Goal: Transaction & Acquisition: Purchase product/service

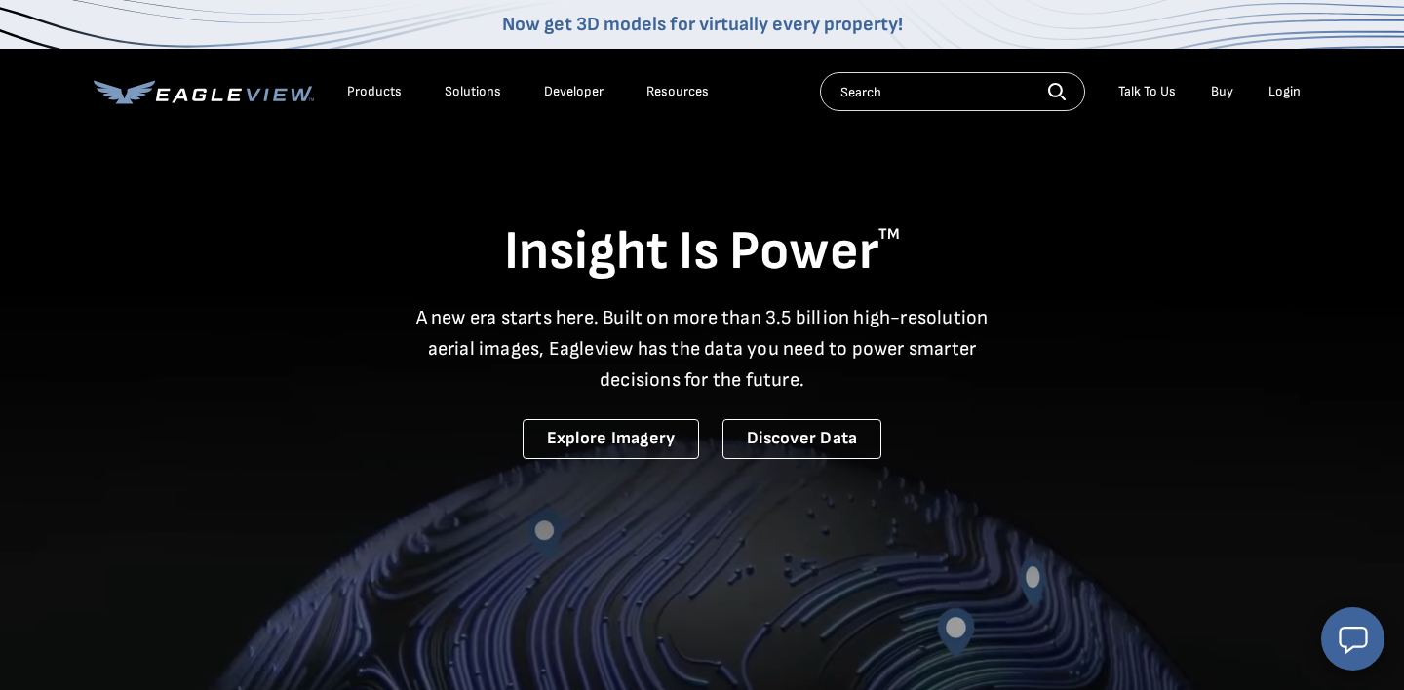
click at [1287, 90] on div "Login" at bounding box center [1284, 92] width 32 height 18
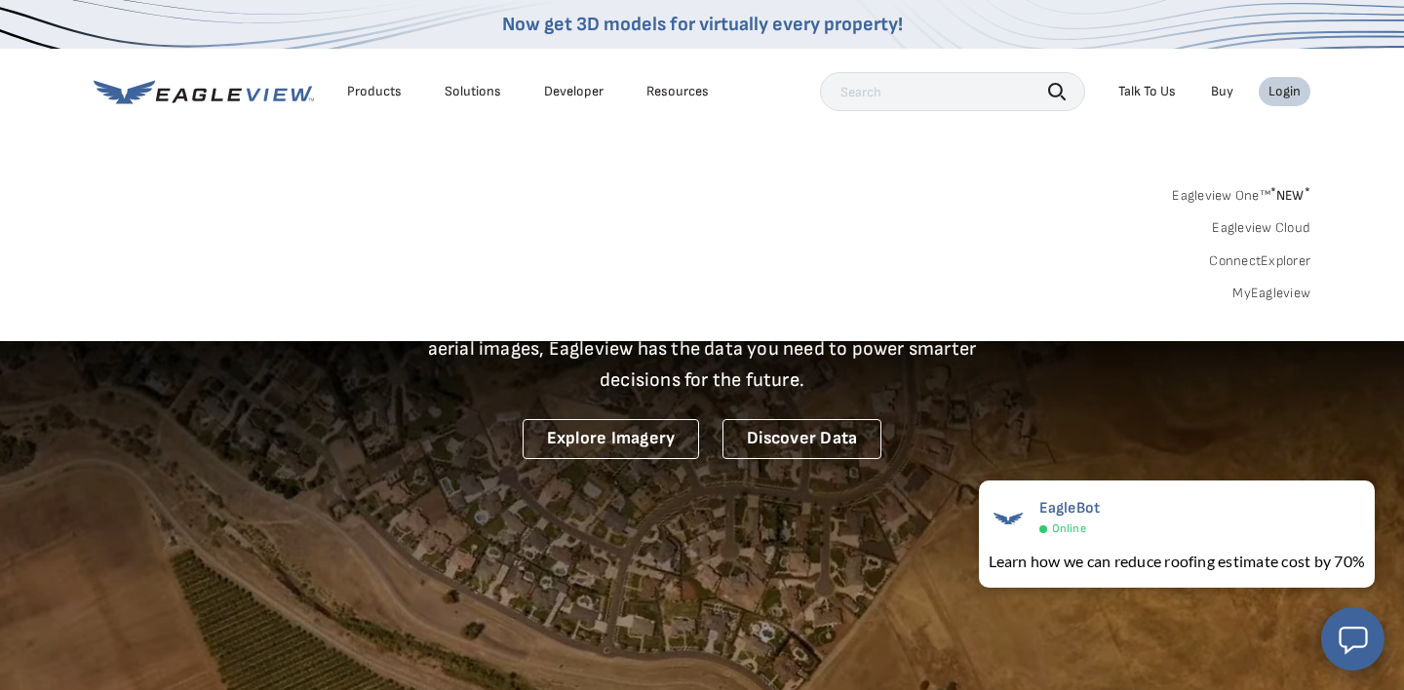
click at [1284, 93] on div "Login" at bounding box center [1284, 92] width 32 height 18
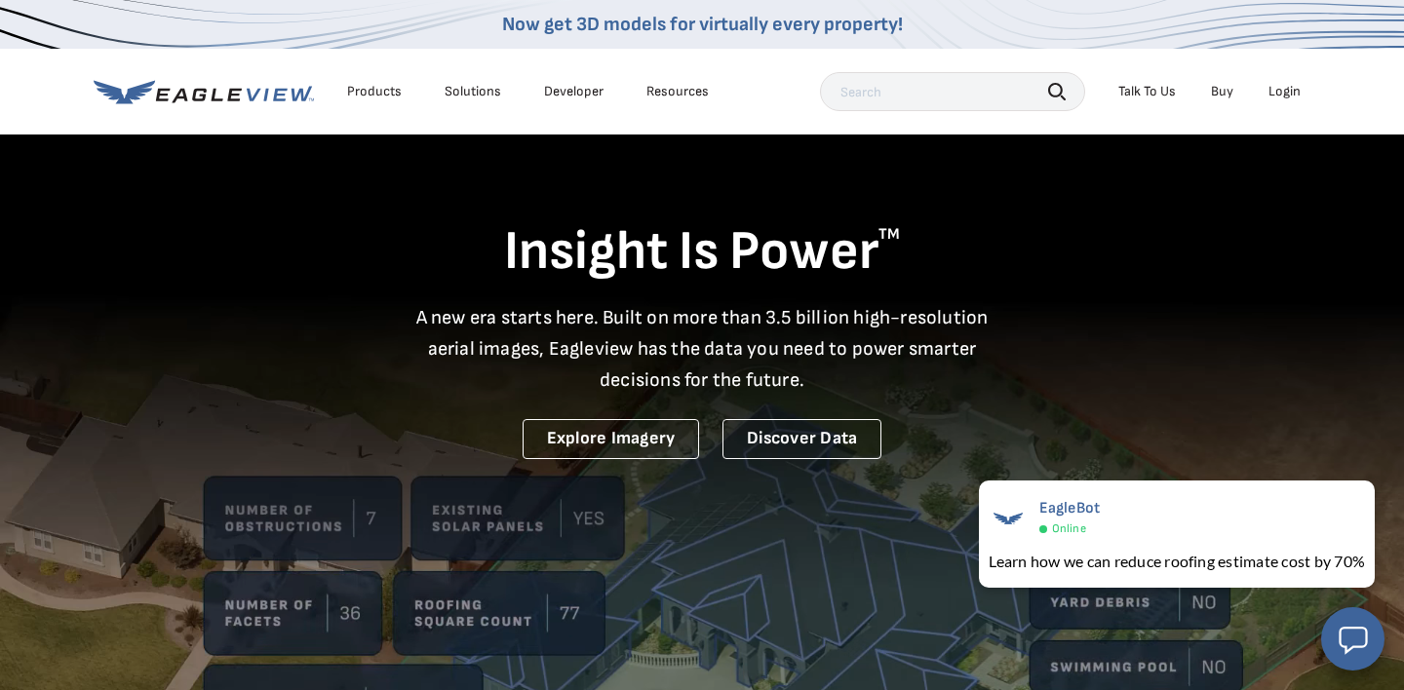
click at [1284, 93] on div "Login" at bounding box center [1284, 92] width 32 height 18
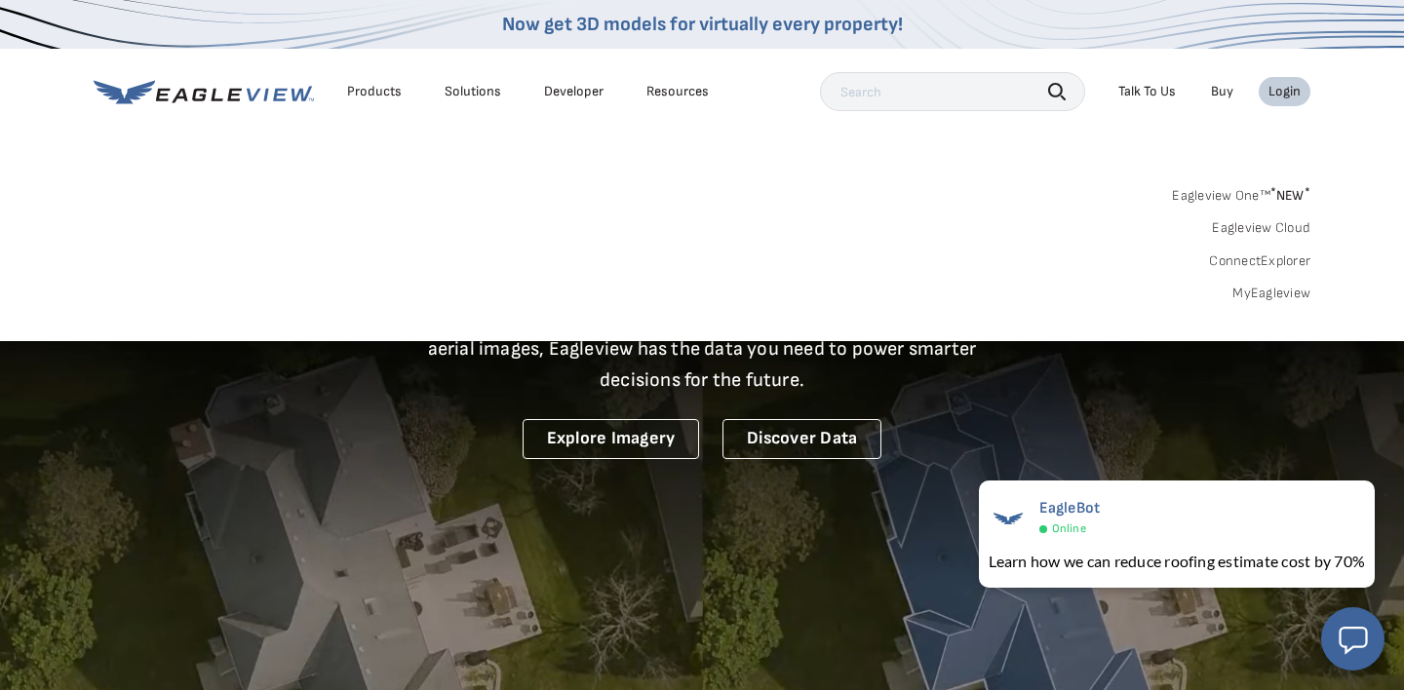
click at [1262, 293] on link "MyEagleview" at bounding box center [1271, 294] width 78 height 18
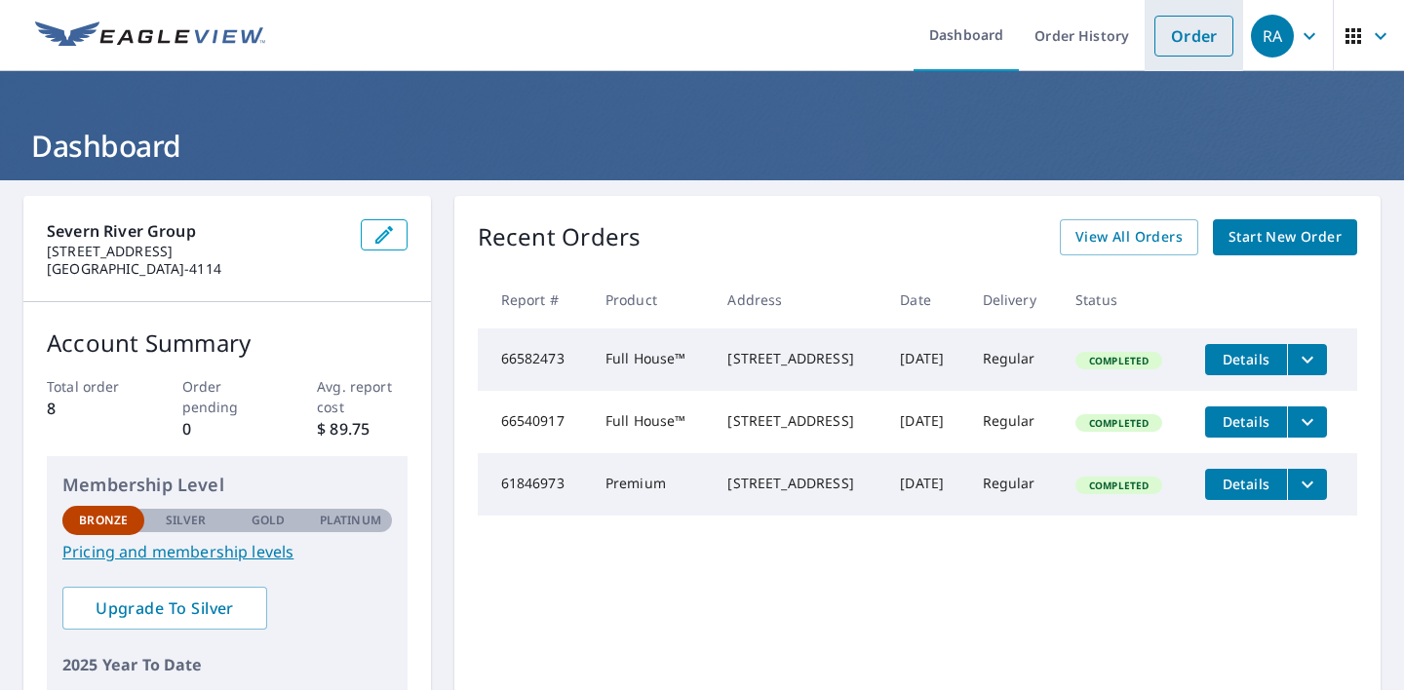
click at [1191, 31] on link "Order" at bounding box center [1193, 36] width 79 height 41
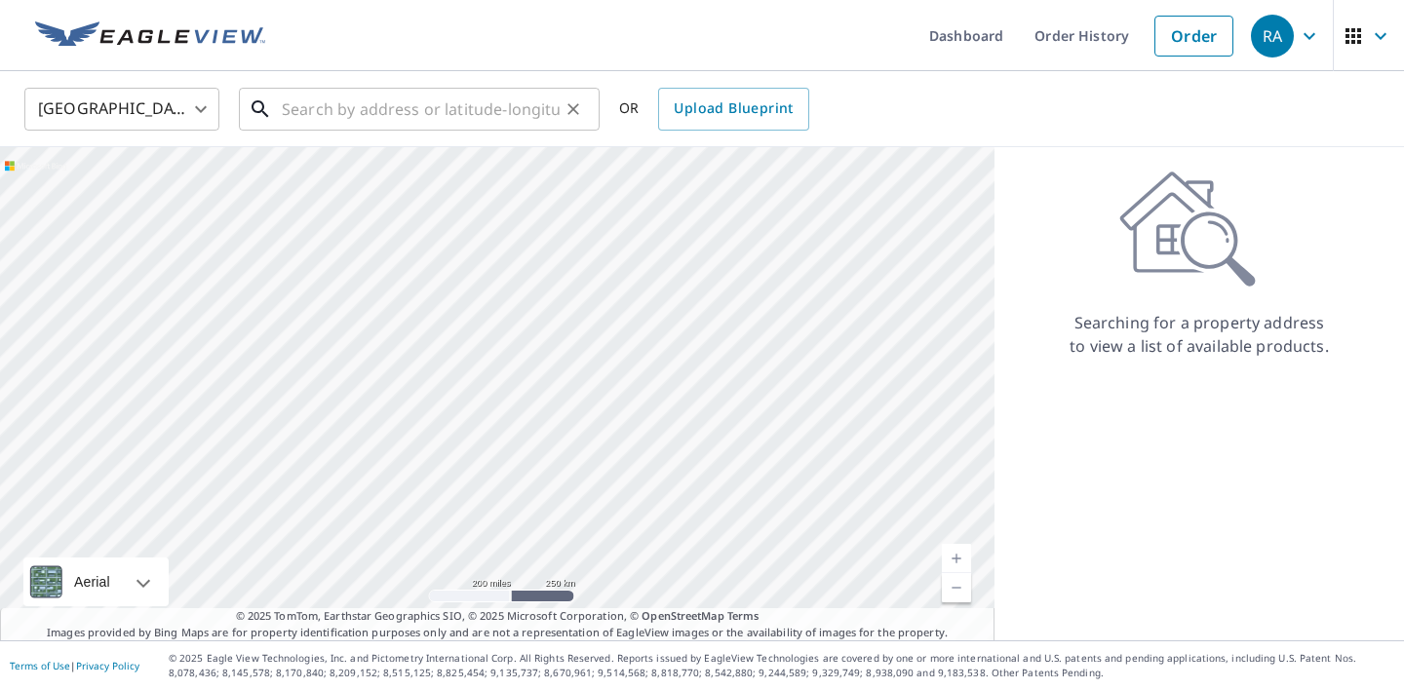
click at [329, 120] on input "text" at bounding box center [421, 109] width 278 height 55
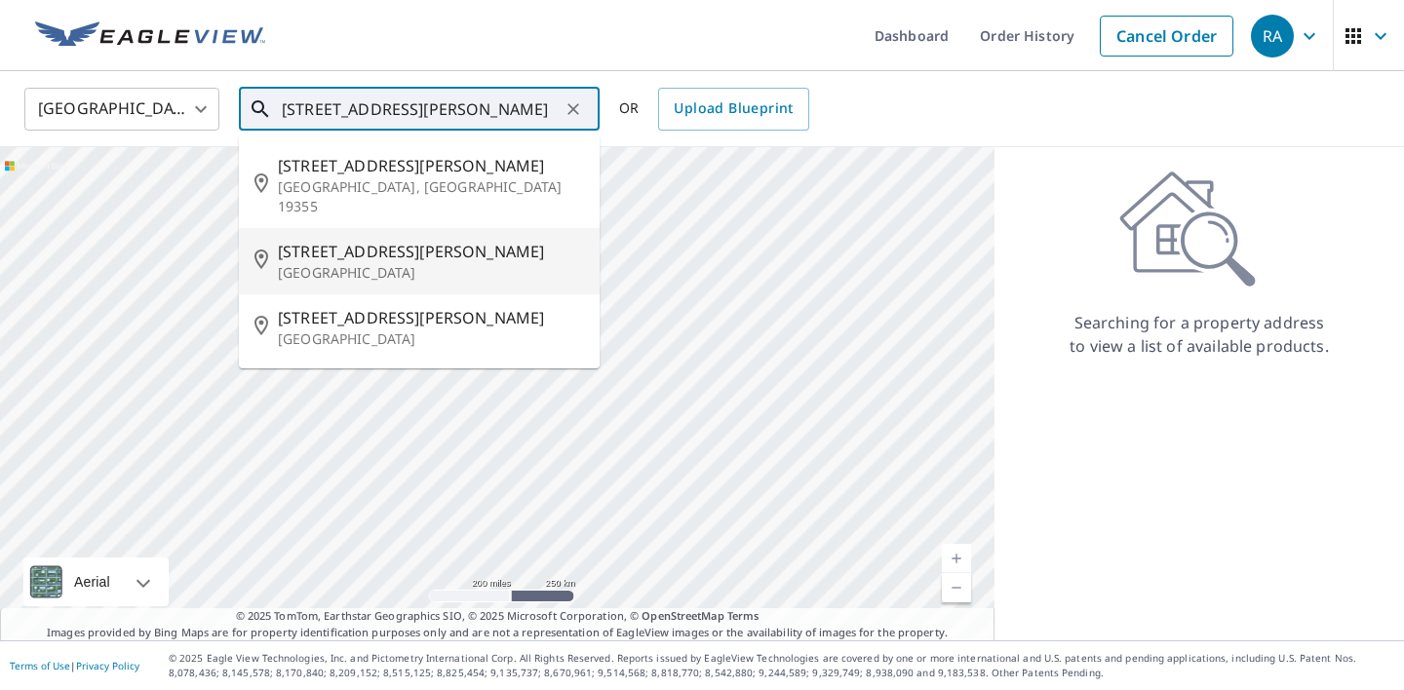
click at [318, 263] on p "[GEOGRAPHIC_DATA]" at bounding box center [431, 272] width 306 height 19
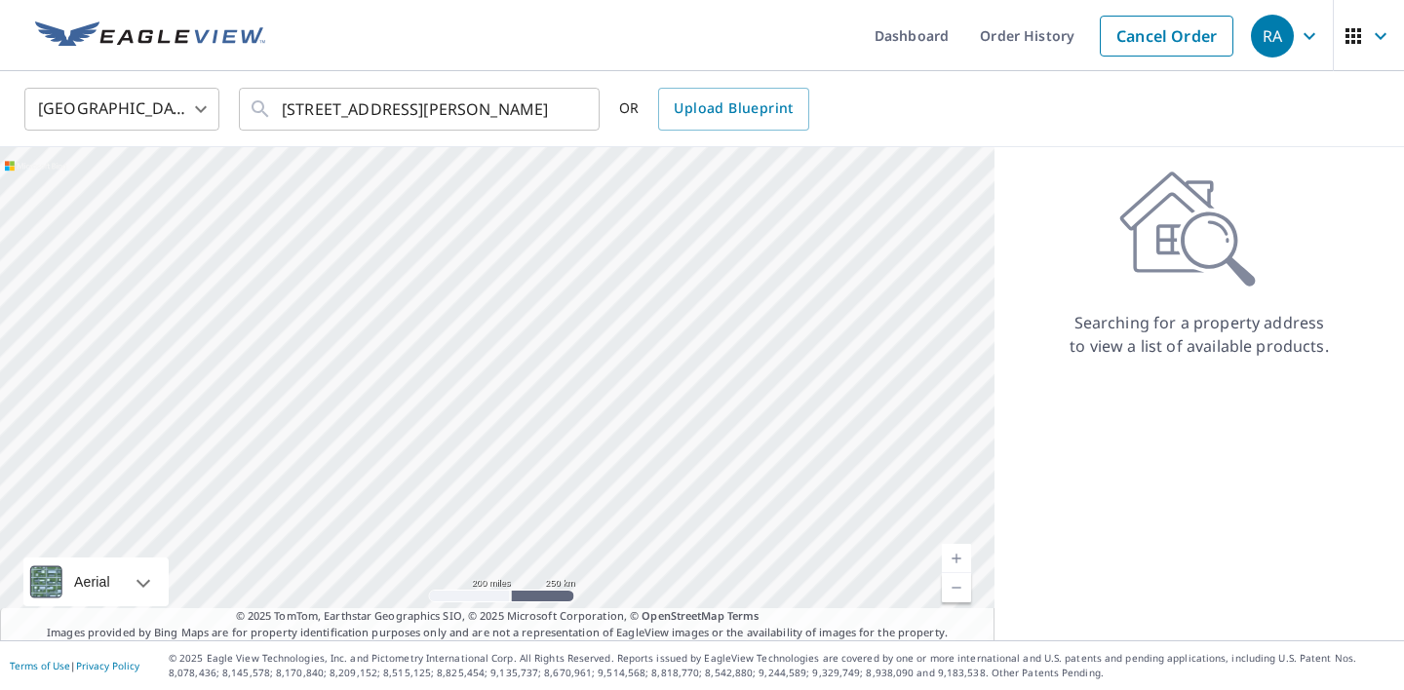
type input "[STREET_ADDRESS][PERSON_NAME]"
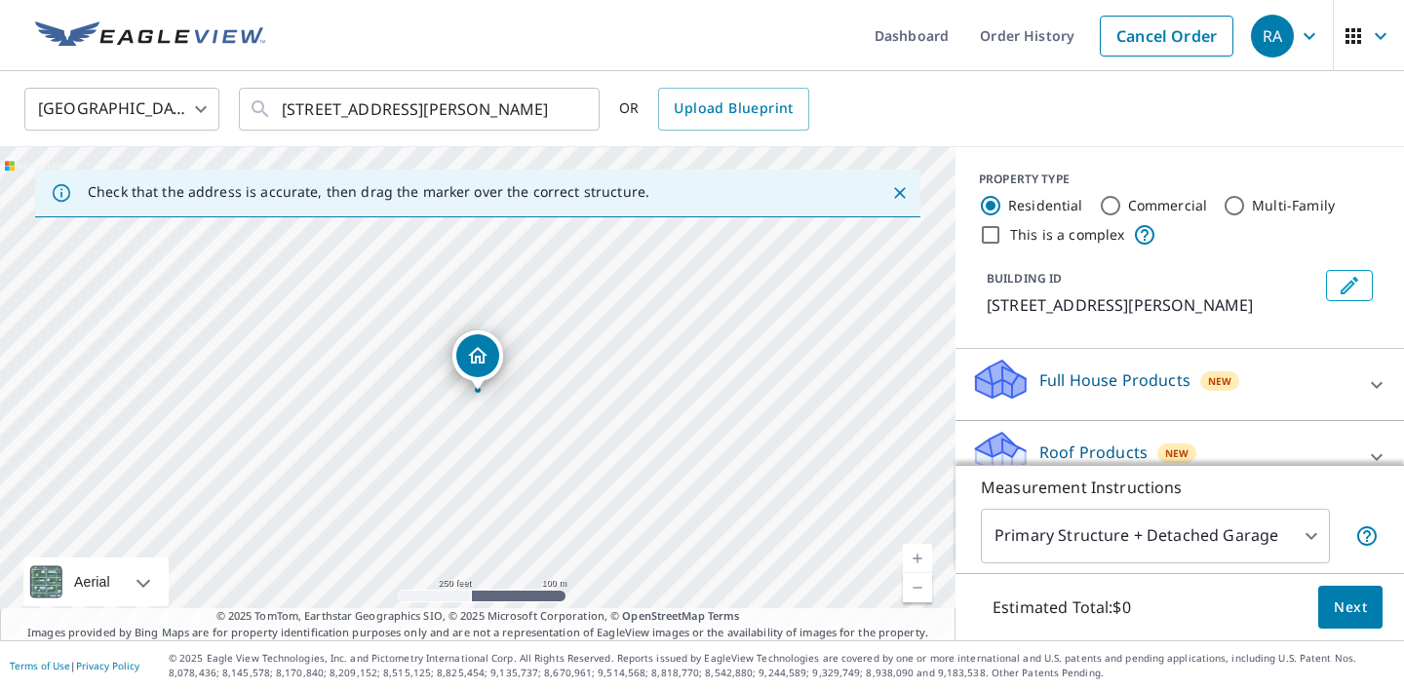
click at [1305, 332] on div "PROPERTY TYPE Residential Commercial Multi-Family This is a complex BUILDING ID…" at bounding box center [1179, 248] width 448 height 202
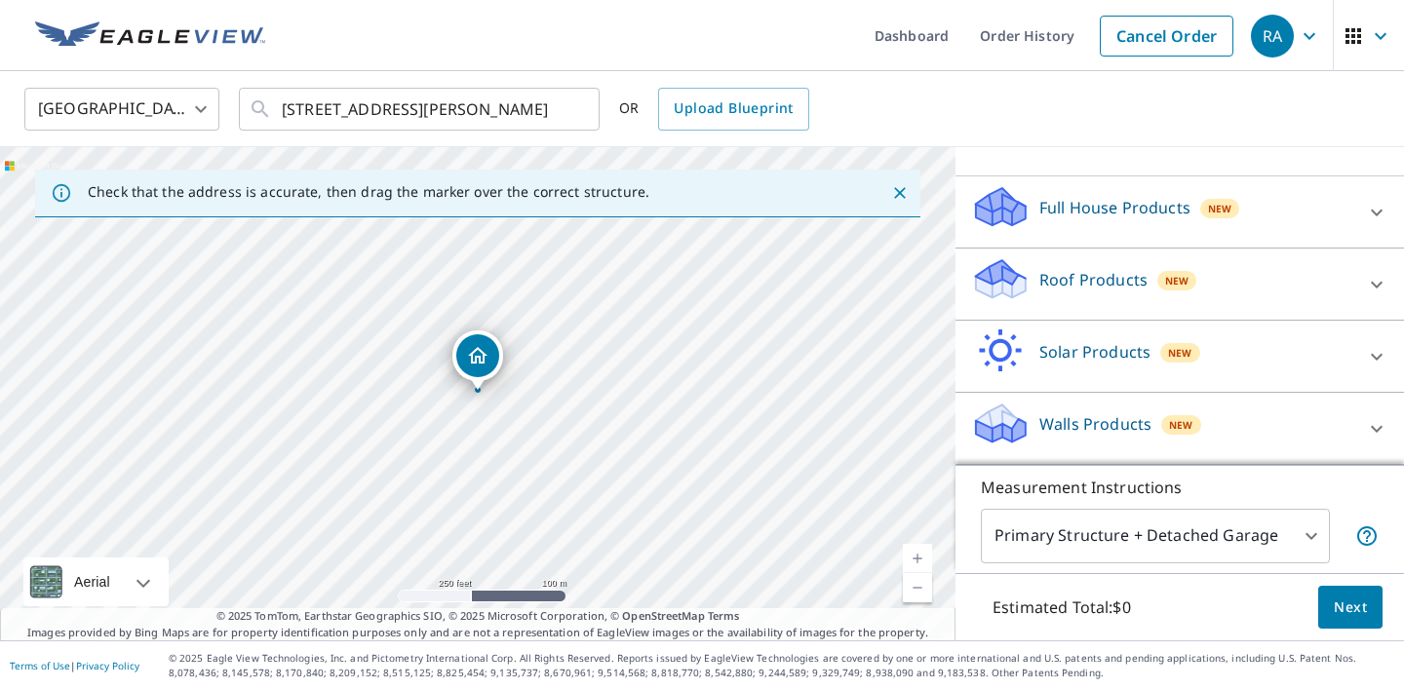
scroll to position [173, 0]
click at [1374, 279] on icon at bounding box center [1376, 284] width 23 height 23
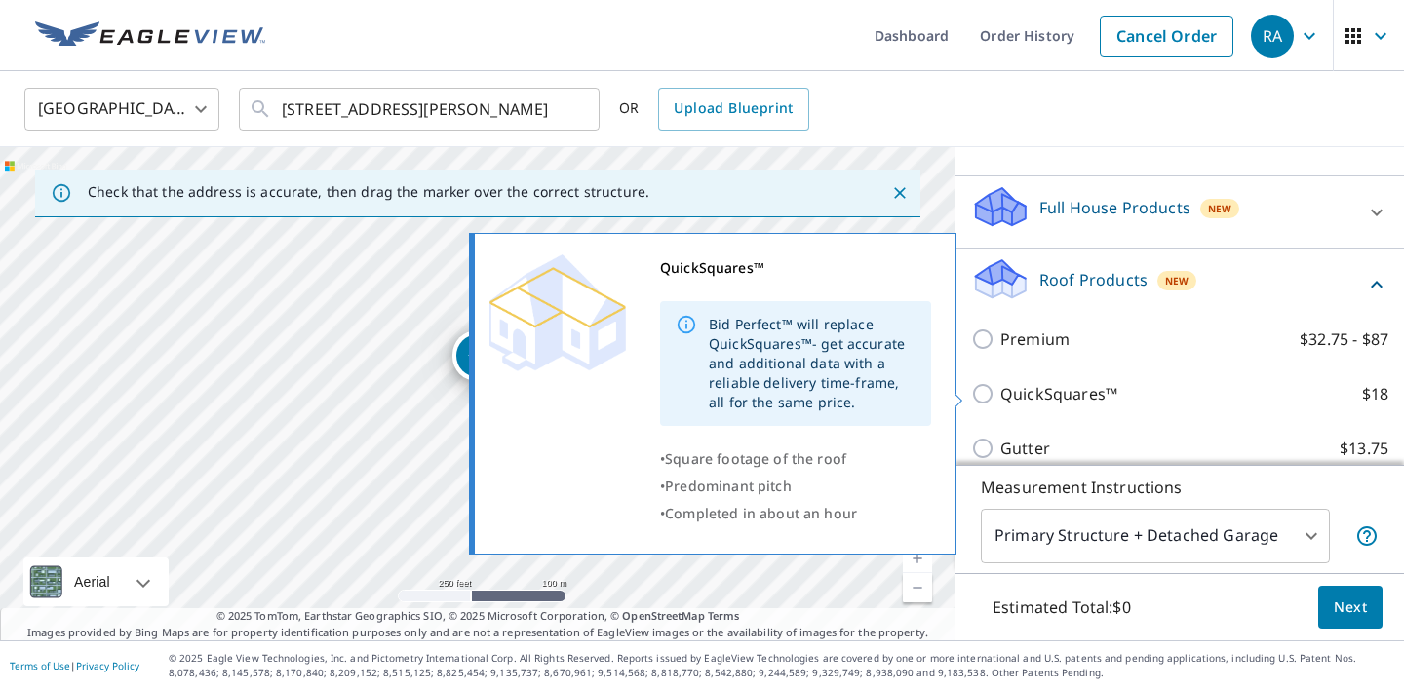
click at [982, 389] on input "QuickSquares™ $18" at bounding box center [985, 393] width 29 height 23
checkbox input "true"
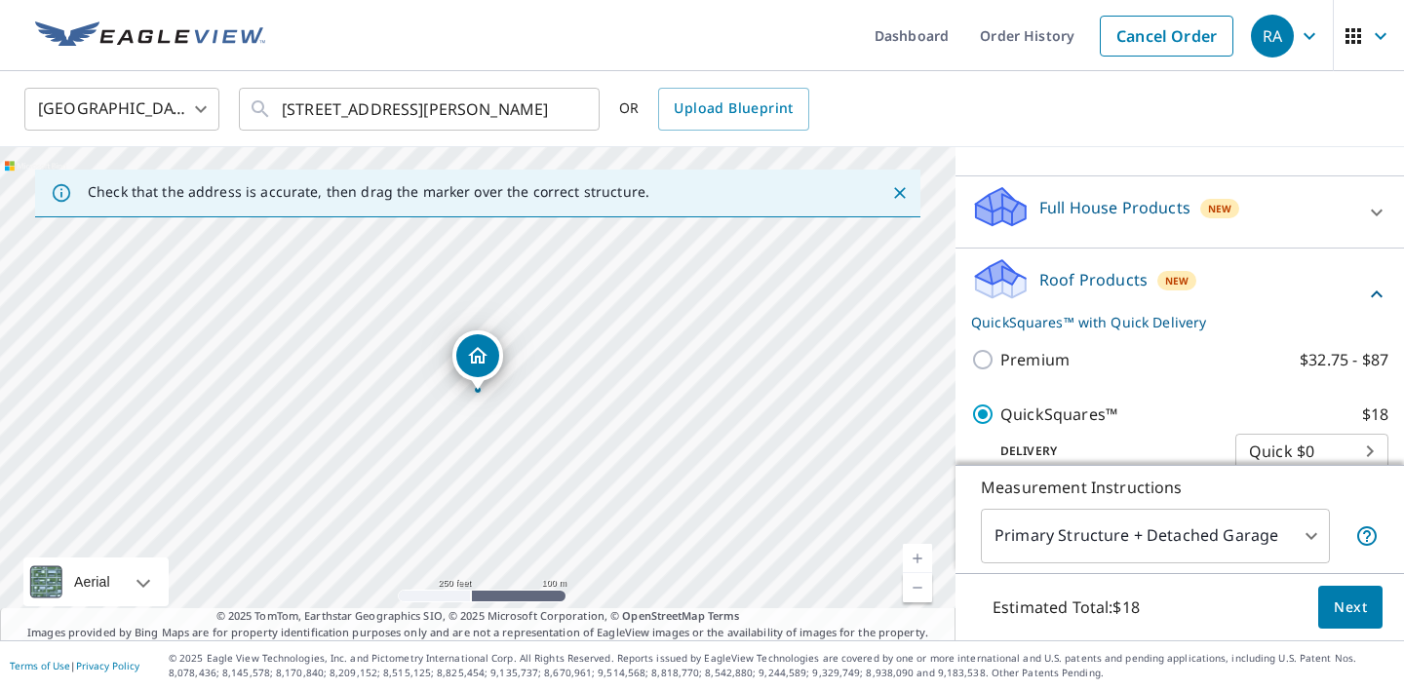
click at [1150, 392] on div "QuickSquares™ $18 Delivery Quick $0 45 ​" at bounding box center [1179, 435] width 417 height 97
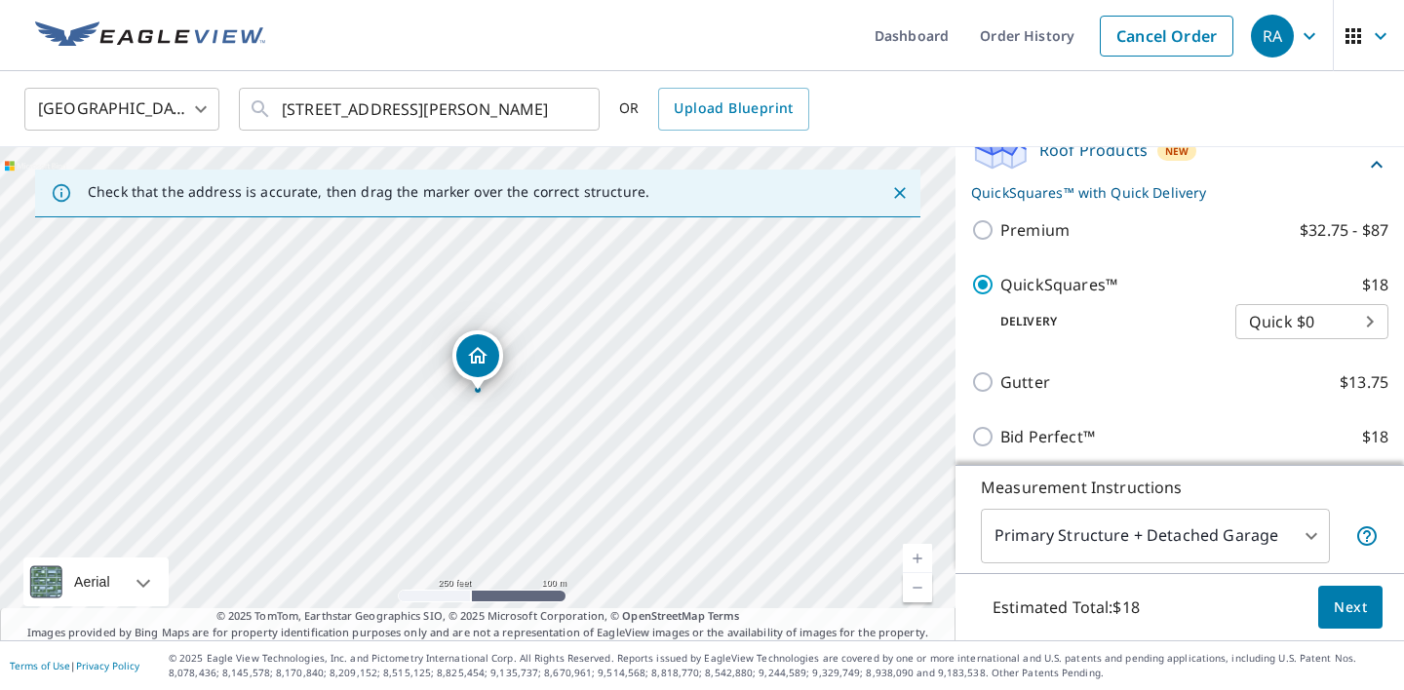
scroll to position [307, 0]
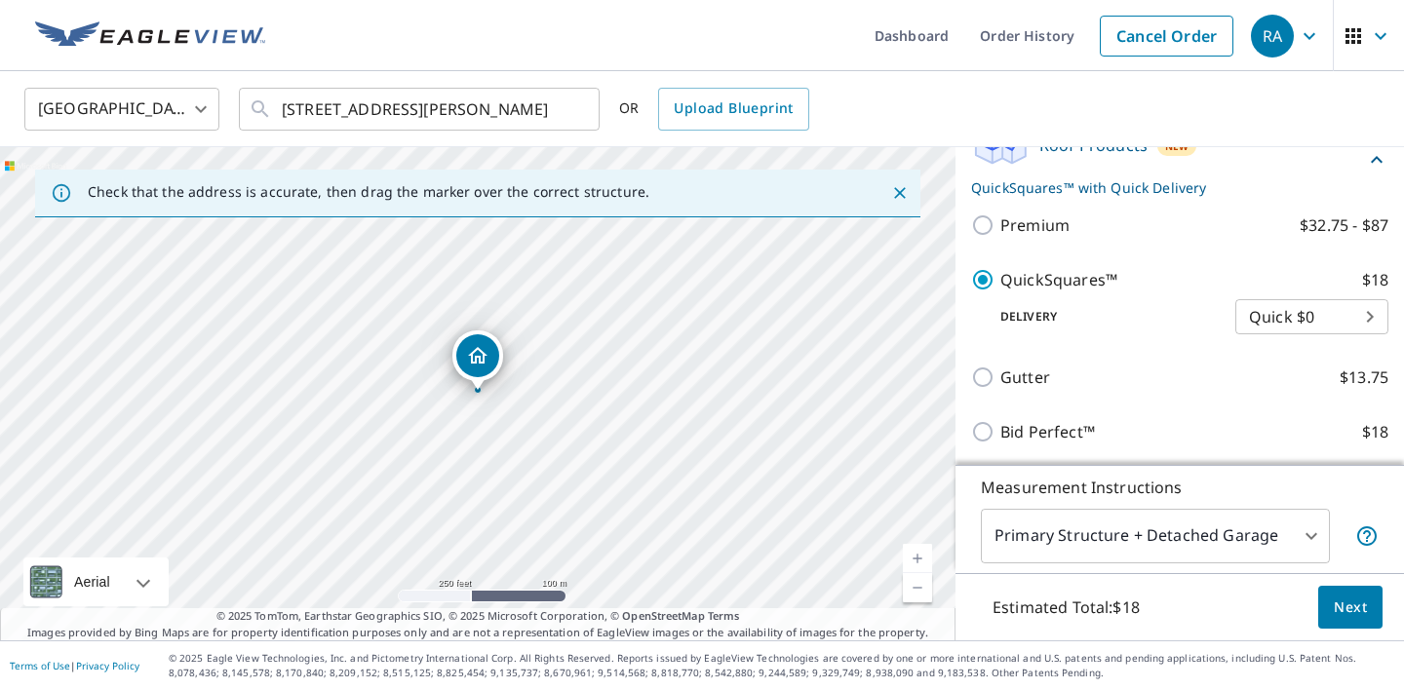
click at [1354, 313] on body "RA RA Dashboard Order History Cancel Order RA [GEOGRAPHIC_DATA] [GEOGRAPHIC_DAT…" at bounding box center [702, 345] width 1404 height 690
click at [1271, 319] on li "Quick $0" at bounding box center [1311, 316] width 153 height 35
click at [1362, 610] on span "Next" at bounding box center [1349, 608] width 33 height 24
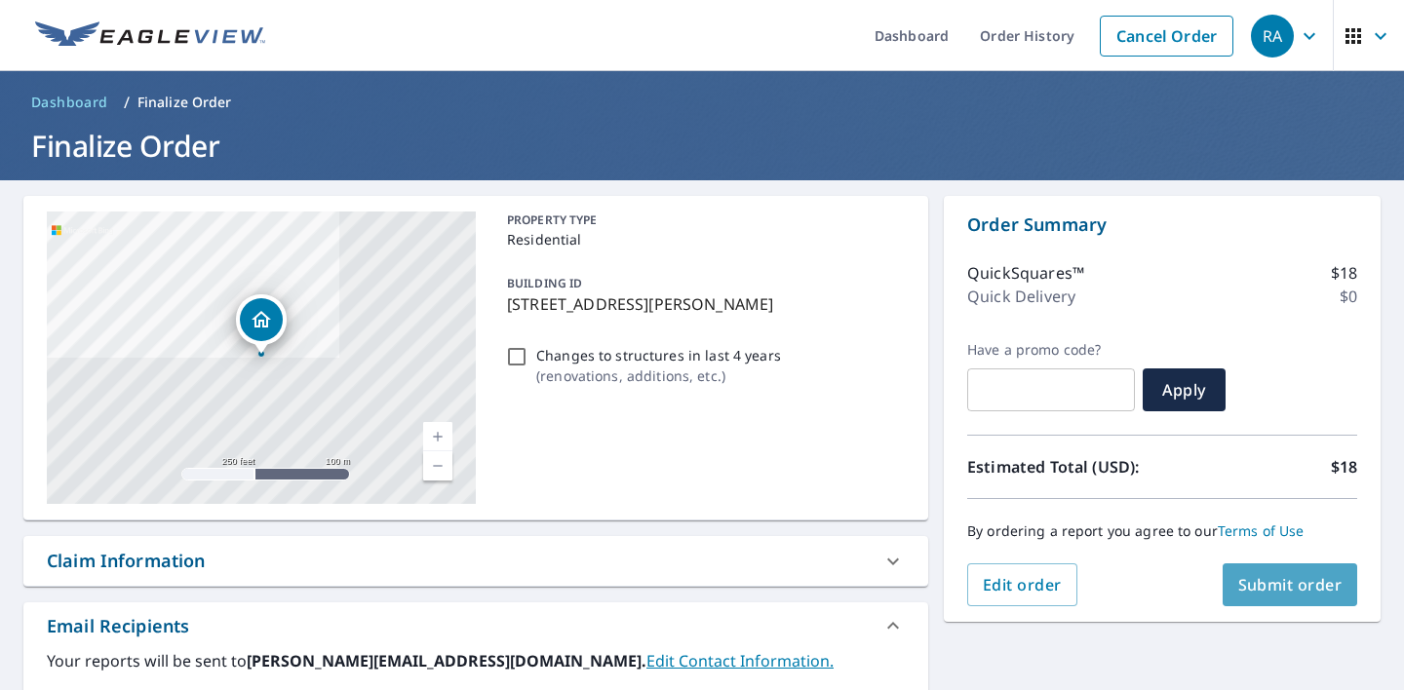
click at [1298, 587] on span "Submit order" at bounding box center [1290, 584] width 104 height 21
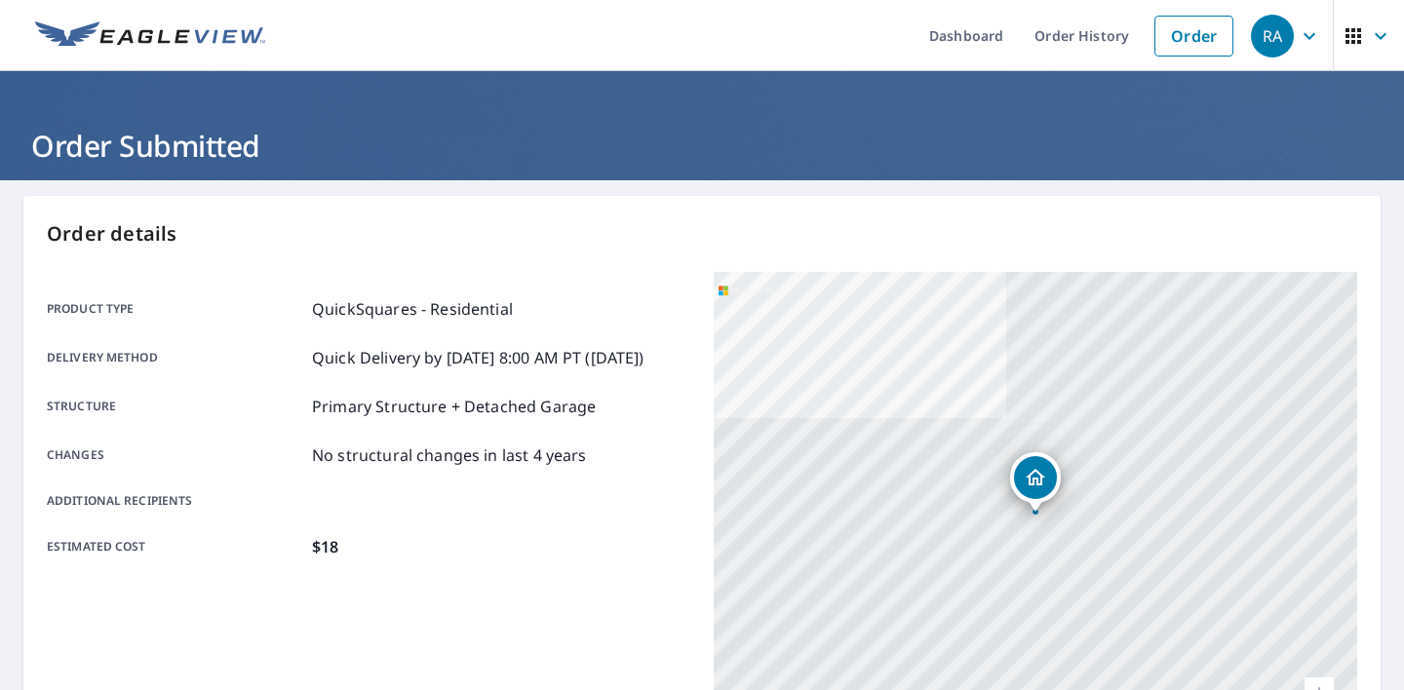
click at [502, 598] on div "Product type QuickSquares - Residential Delivery method Quick Delivery by [DATE…" at bounding box center [368, 515] width 643 height 487
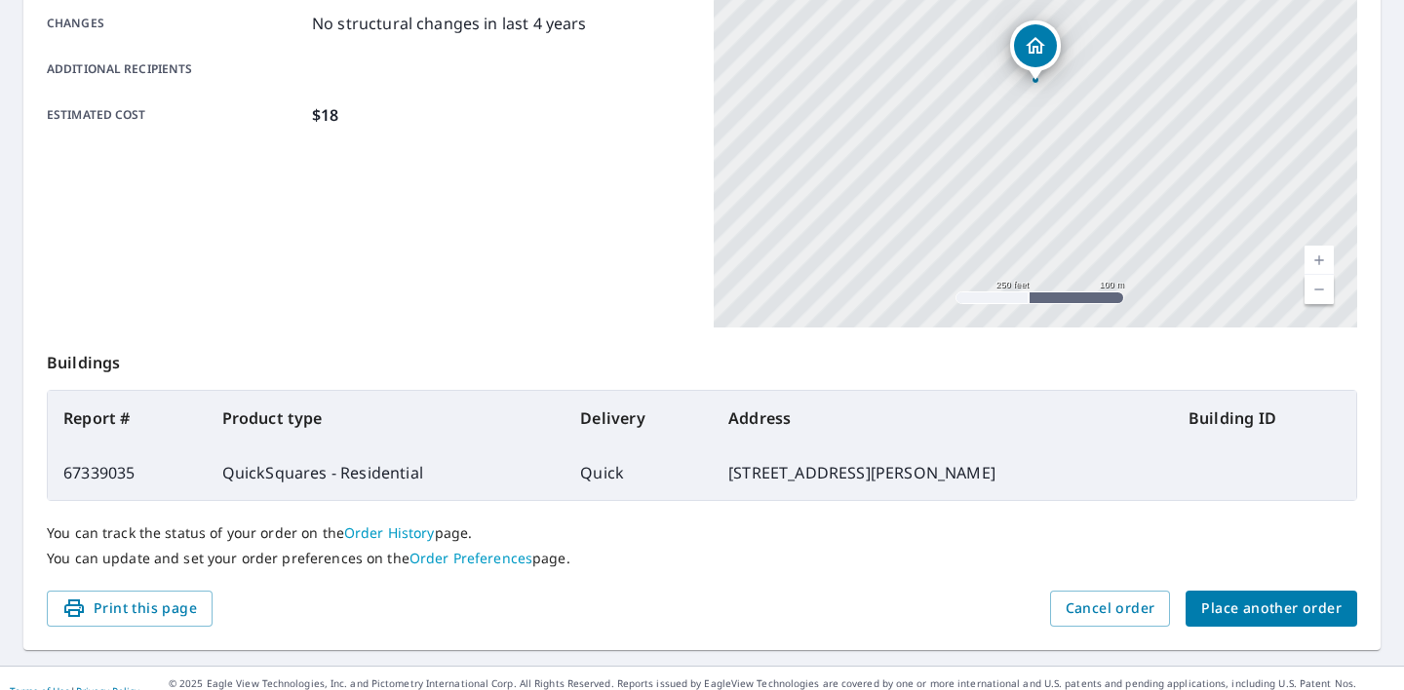
scroll to position [459, 0]
